Goal: Find specific page/section: Find specific page/section

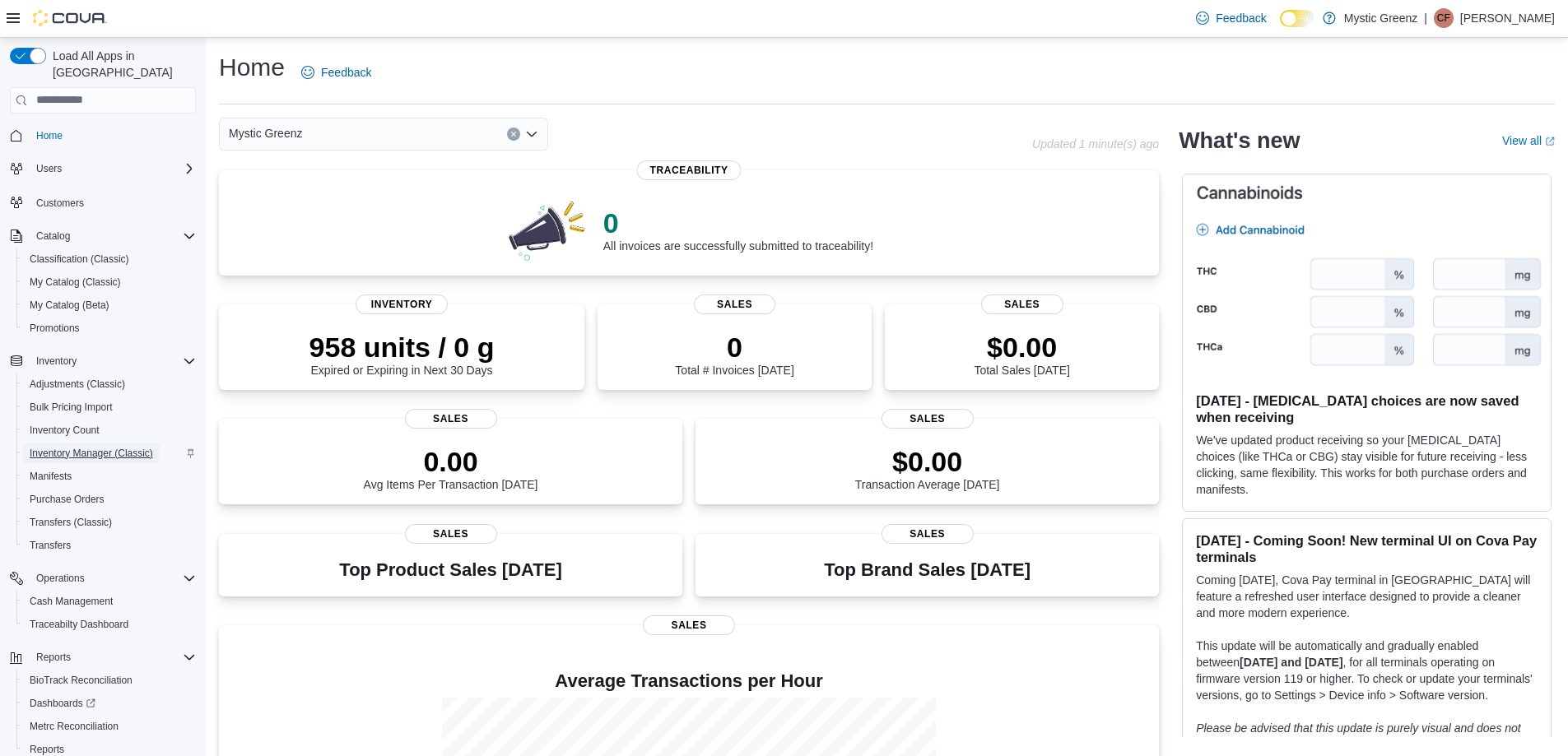
click at [90, 447] on span "Inventory Manager (Classic)" at bounding box center [91, 454] width 124 height 13
